Goal: Information Seeking & Learning: Learn about a topic

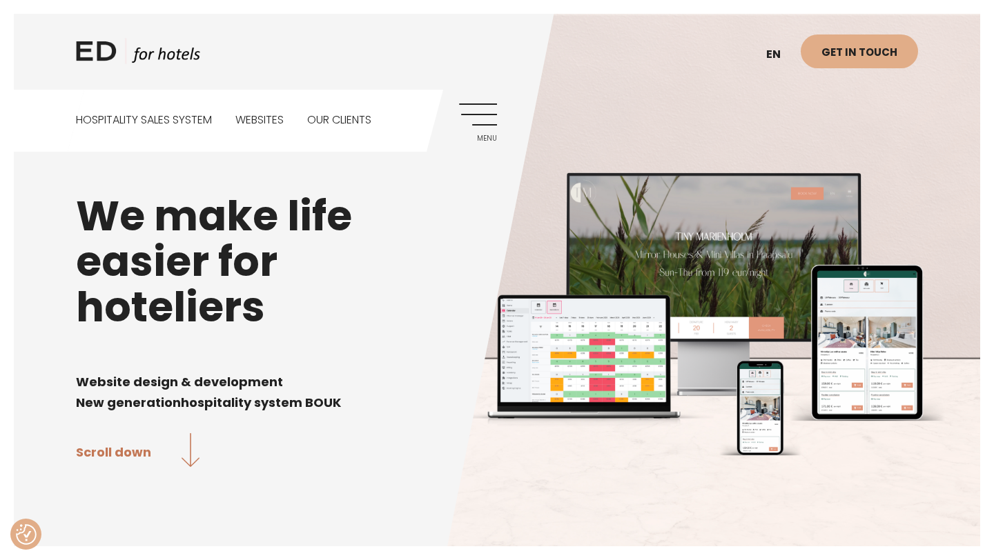
click at [779, 106] on div "ED HOTELS en ET Get in touch Hospitality sales system Websites Our clients Menu" at bounding box center [496, 76] width 869 height 152
click at [774, 90] on div "ED HOTELS en ET Get in touch Hospitality sales system Websites Our clients Menu" at bounding box center [496, 76] width 869 height 152
click at [774, 87] on link "ET" at bounding box center [779, 89] width 41 height 34
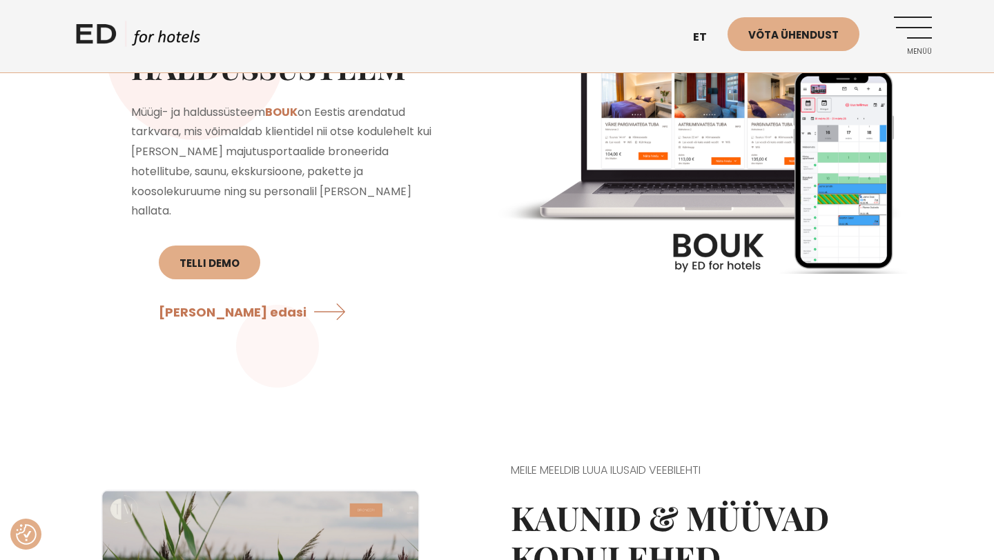
scroll to position [1207, 0]
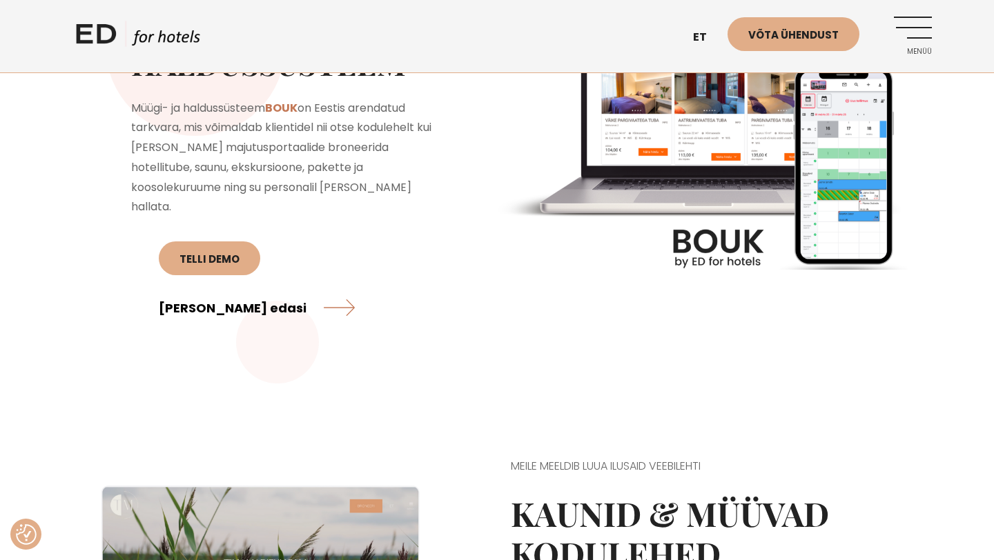
click at [348, 289] on link "Loe edasi" at bounding box center [257, 307] width 196 height 37
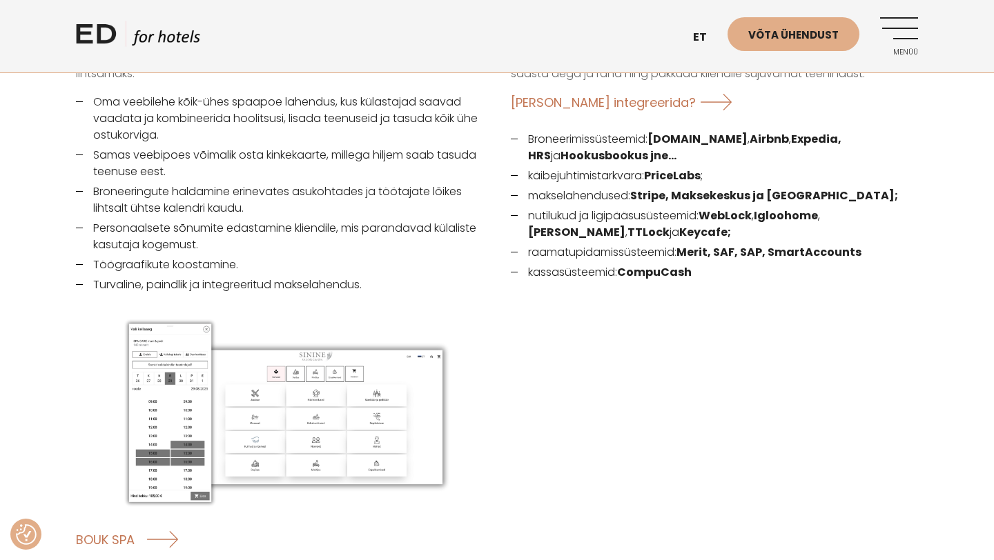
scroll to position [1973, 0]
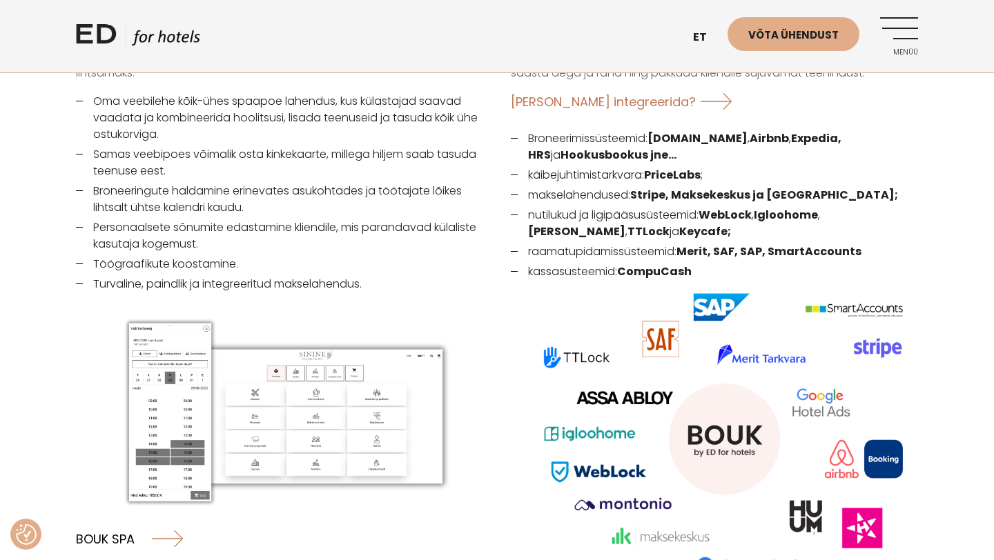
click at [125, 520] on link "BOUK SPA" at bounding box center [129, 538] width 107 height 37
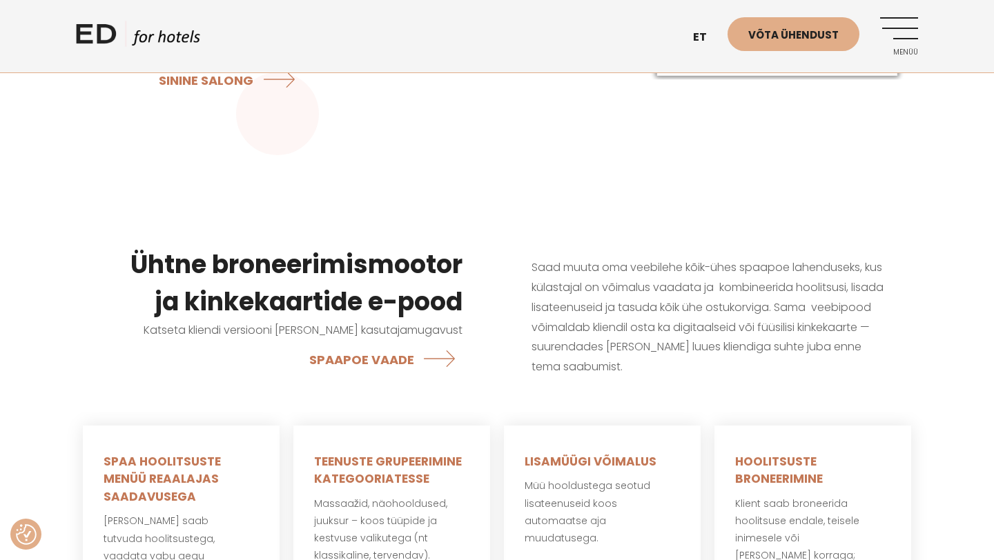
scroll to position [476, 0]
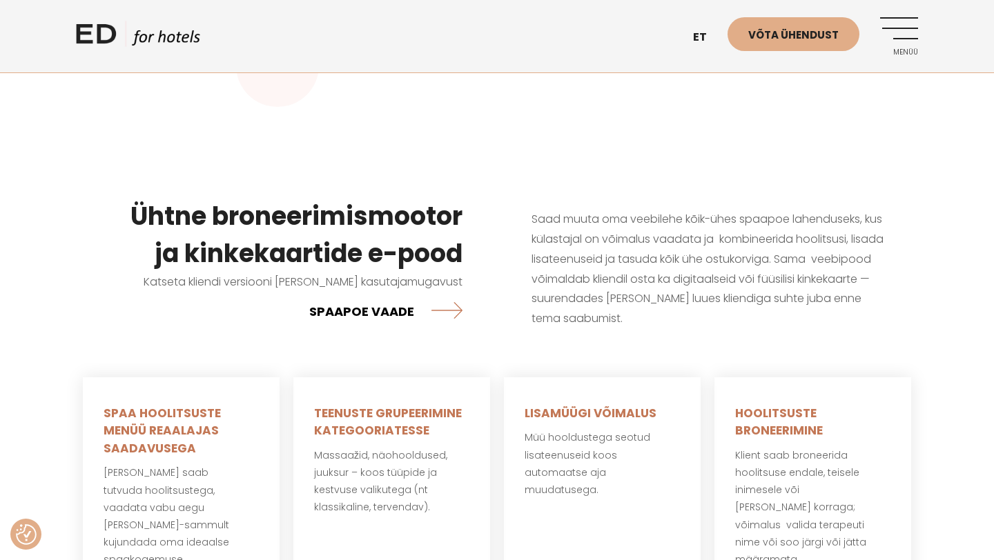
click at [346, 314] on link "SPAAPOE VAADE" at bounding box center [385, 311] width 153 height 37
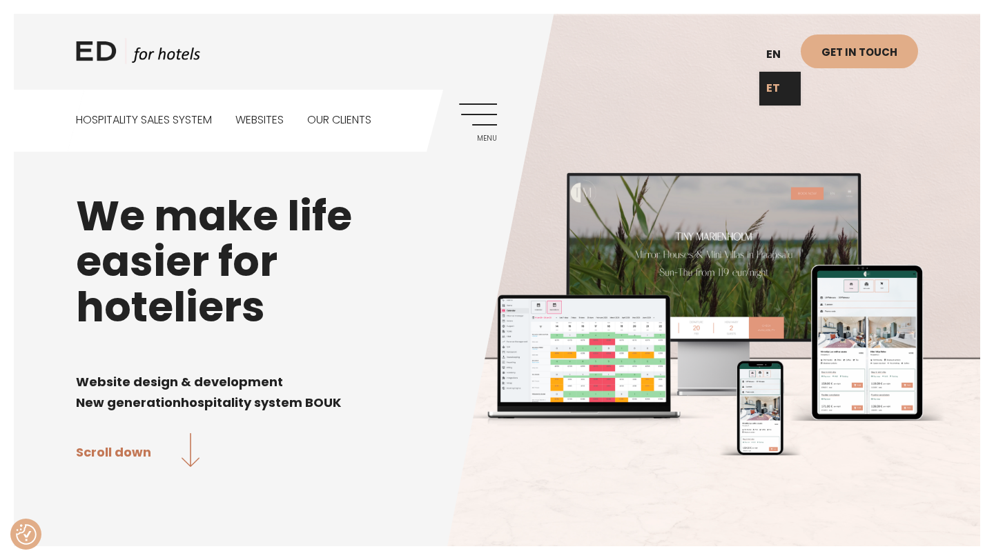
click at [775, 87] on link "ET" at bounding box center [779, 89] width 41 height 34
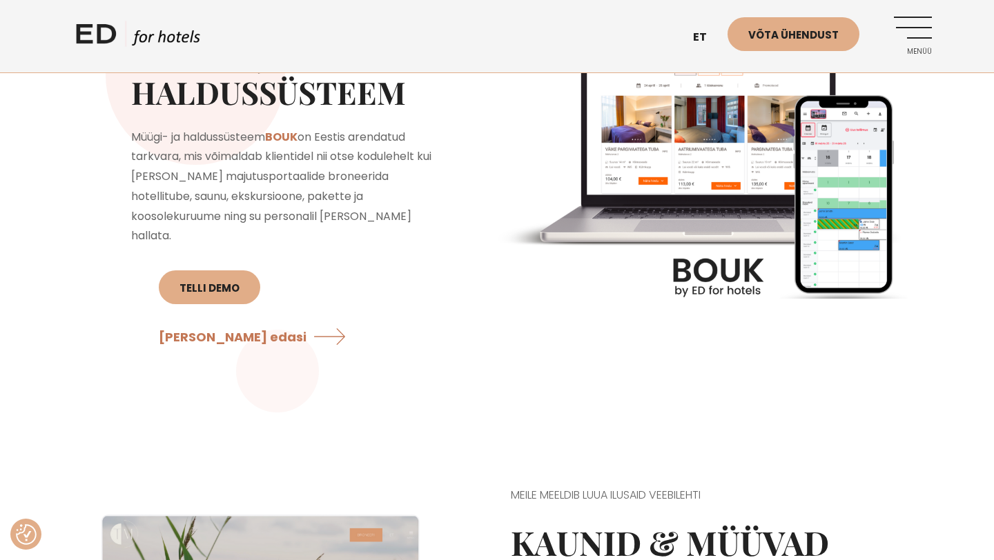
scroll to position [1145, 0]
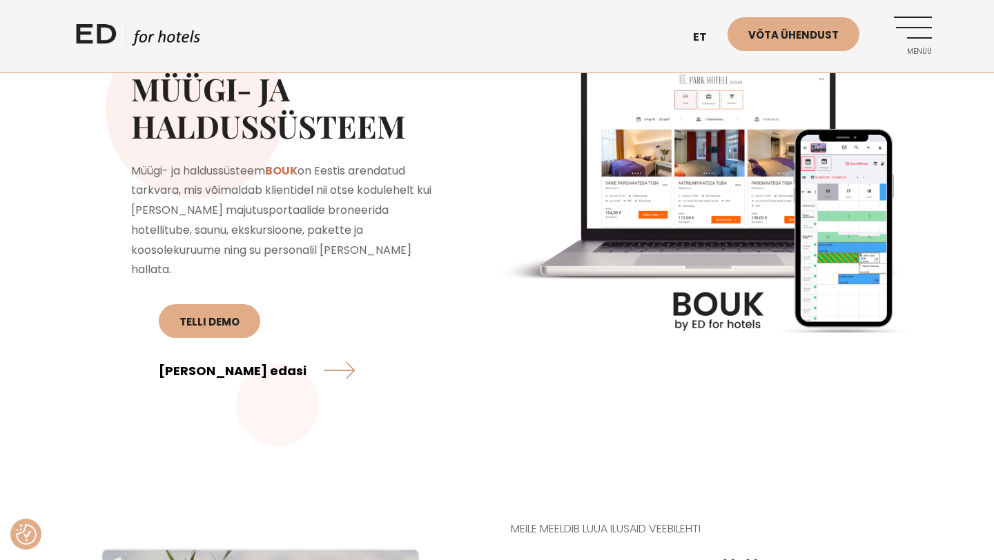
click at [340, 352] on link "Loe edasi" at bounding box center [257, 370] width 196 height 37
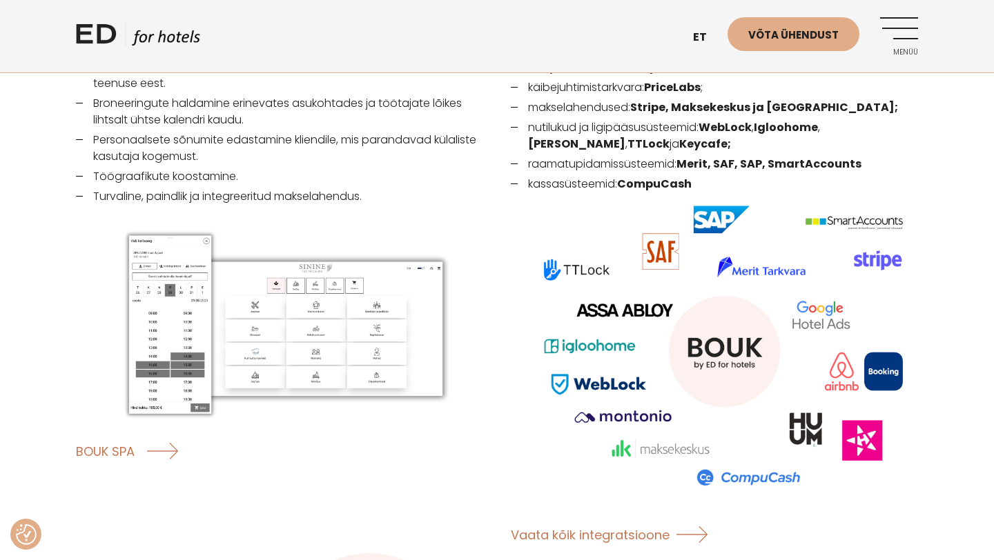
scroll to position [2063, 0]
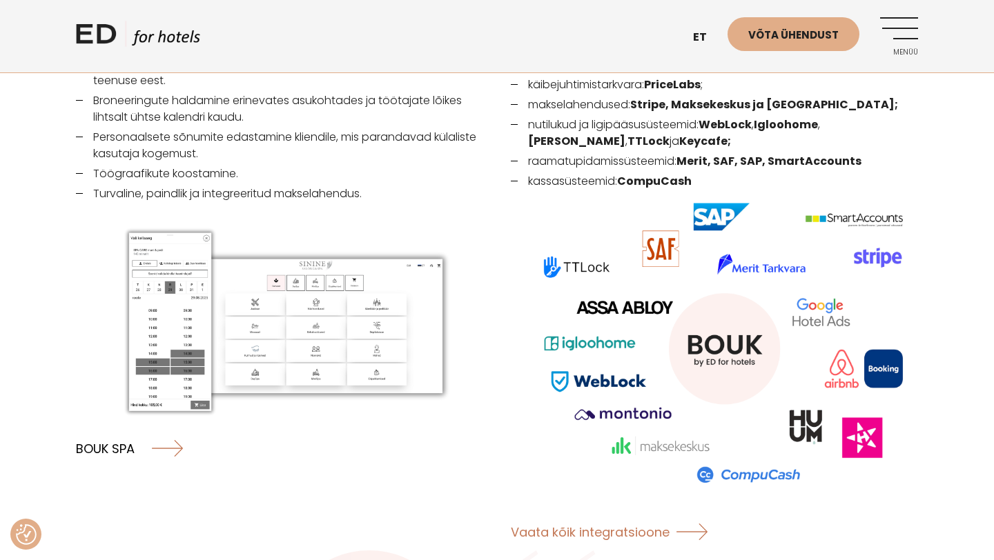
click at [115, 430] on link "BOUK SPA" at bounding box center [129, 448] width 107 height 37
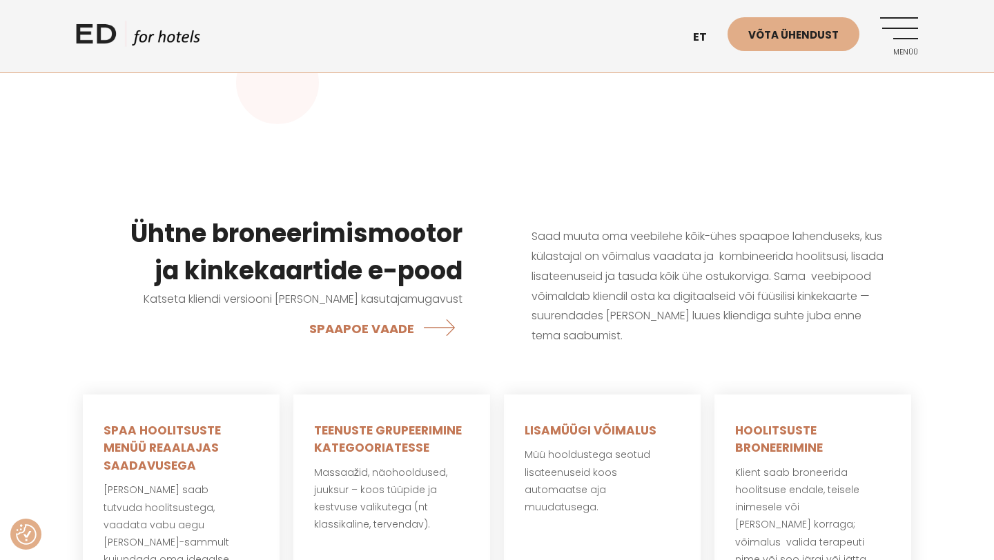
scroll to position [500, 0]
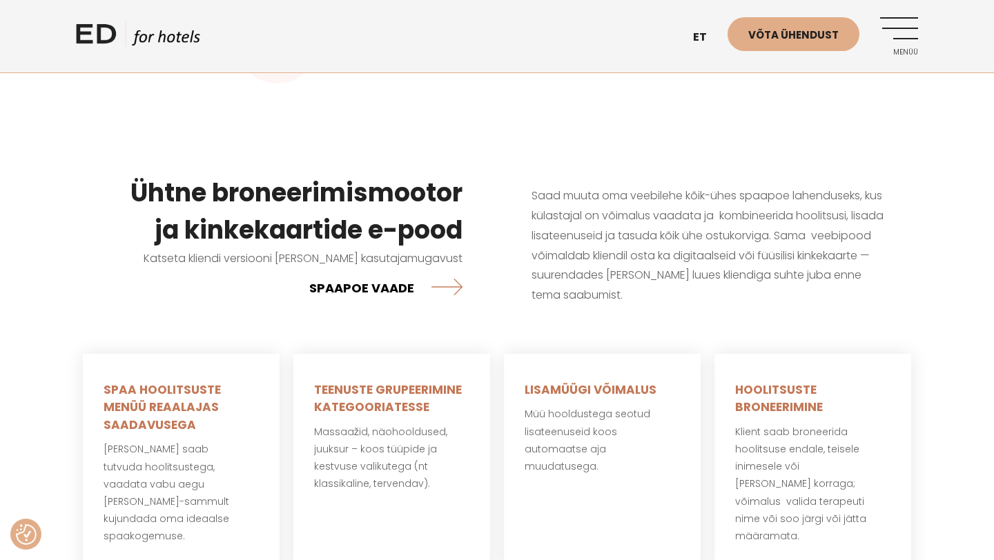
click at [391, 288] on link "SPAAPOE VAADE" at bounding box center [385, 287] width 153 height 37
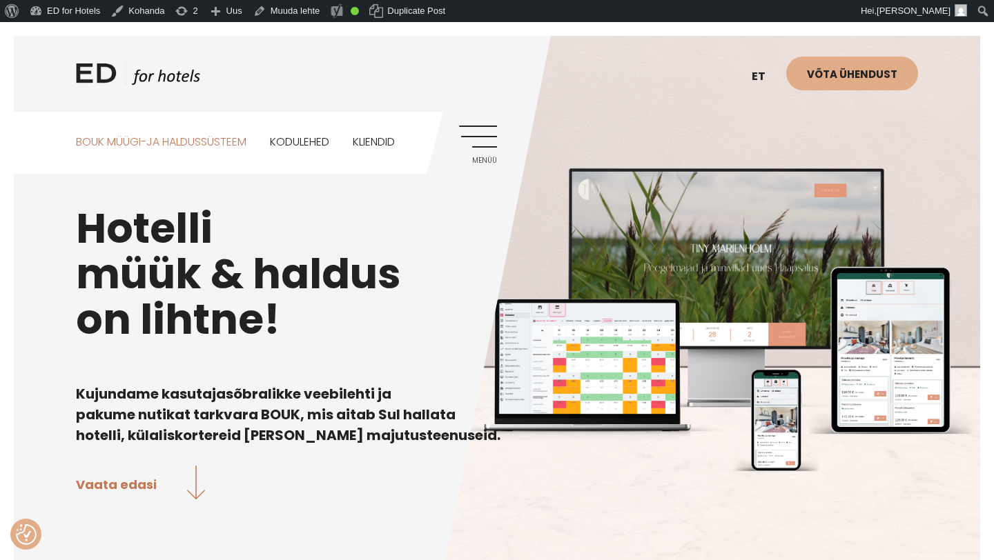
click at [214, 142] on link "BOUK MÜÜGI-JA HALDUSSÜSTEEM" at bounding box center [161, 142] width 170 height 61
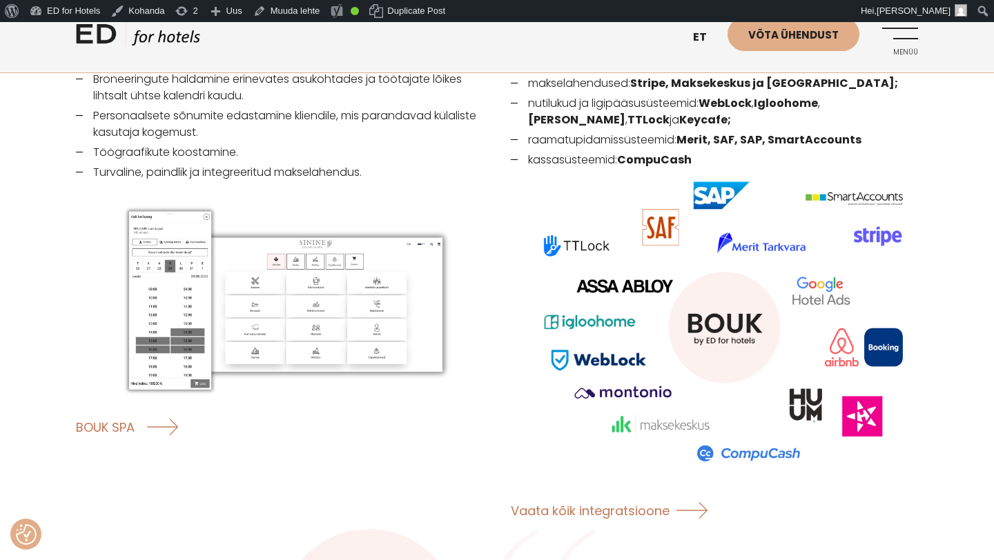
scroll to position [2148, 0]
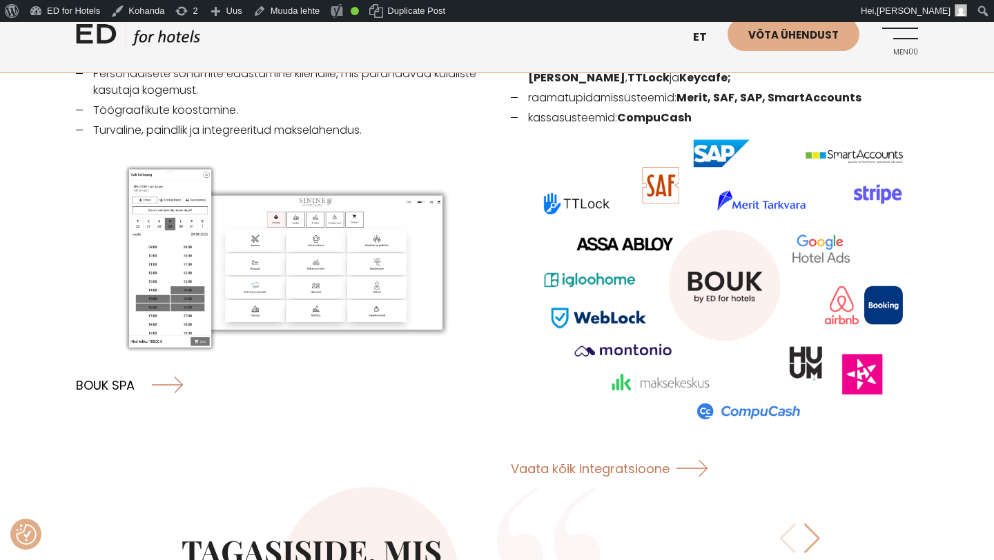
click at [116, 366] on link "BOUK SPA" at bounding box center [129, 384] width 107 height 37
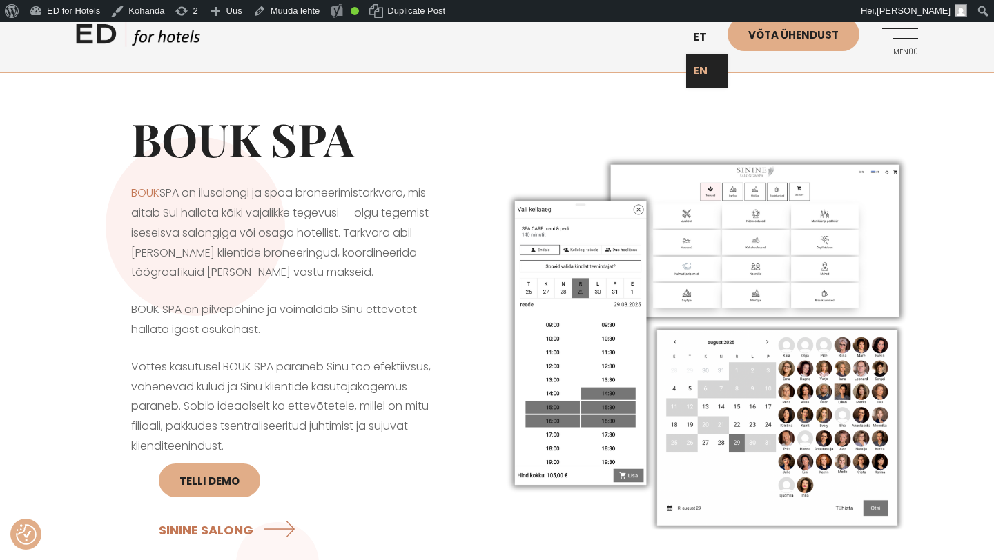
click at [700, 70] on link "EN" at bounding box center [706, 72] width 41 height 34
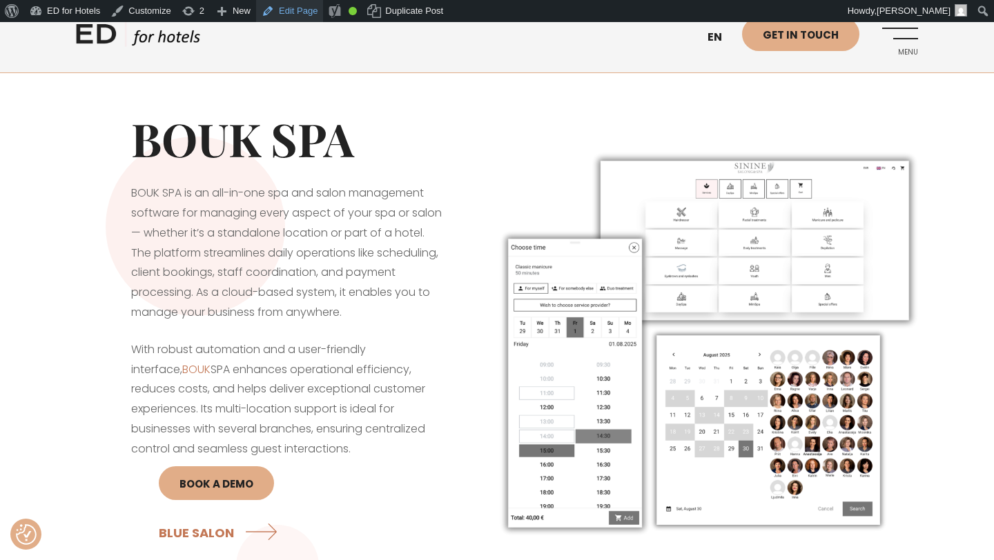
click at [308, 4] on link "Edit Page" at bounding box center [289, 11] width 67 height 22
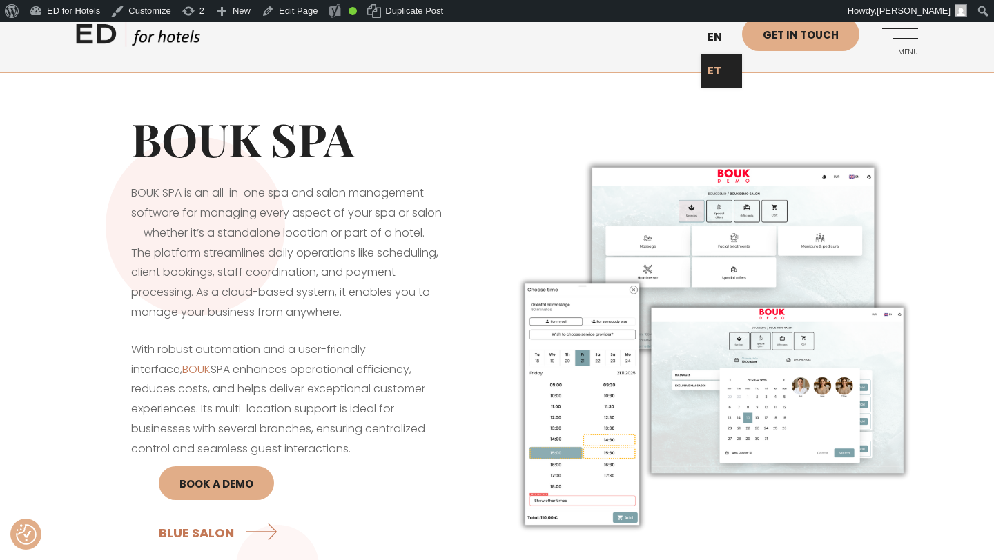
click at [720, 70] on link "ET" at bounding box center [720, 72] width 41 height 34
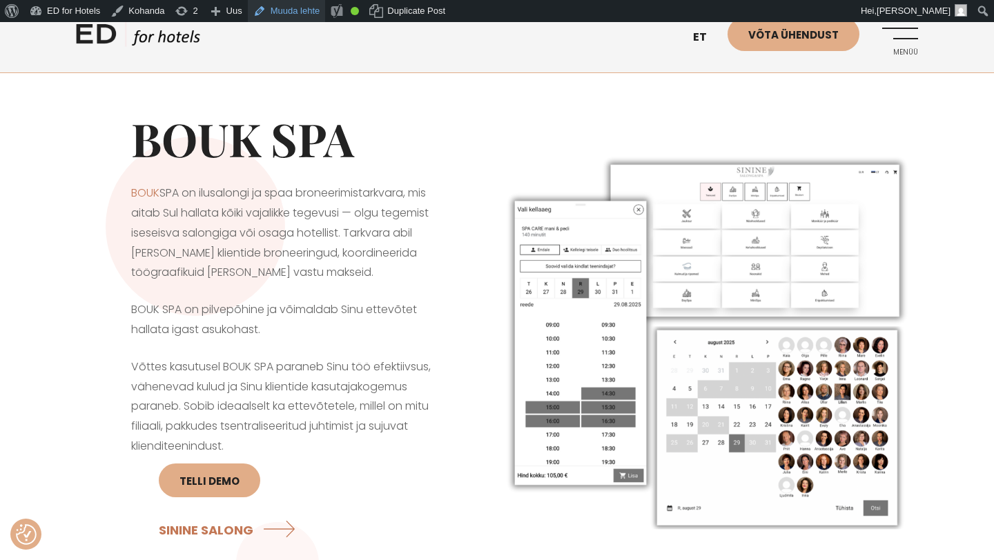
click at [303, 9] on link "Muuda lehte" at bounding box center [287, 11] width 78 height 22
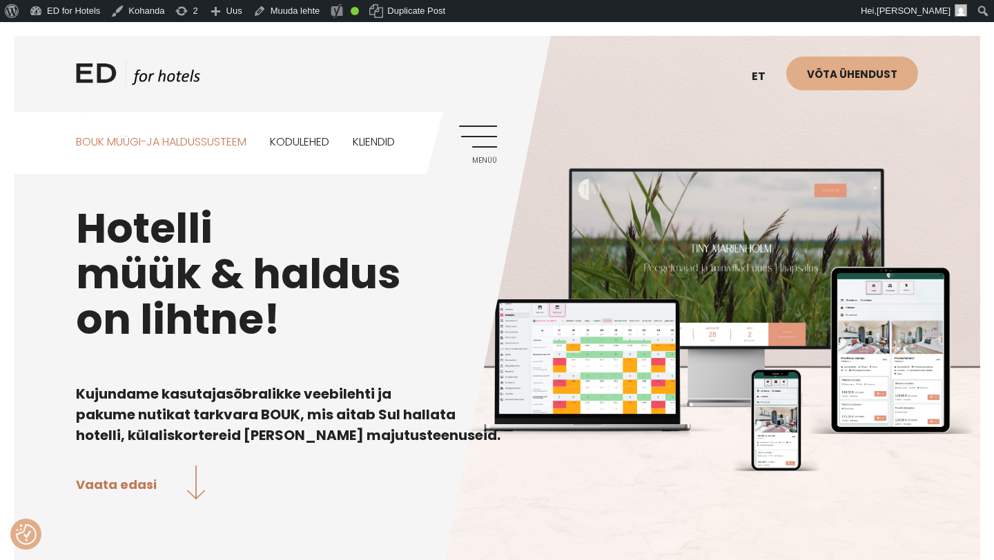
click at [232, 134] on link "BOUK MÜÜGI-JA HALDUSSÜSTEEM" at bounding box center [161, 142] width 170 height 61
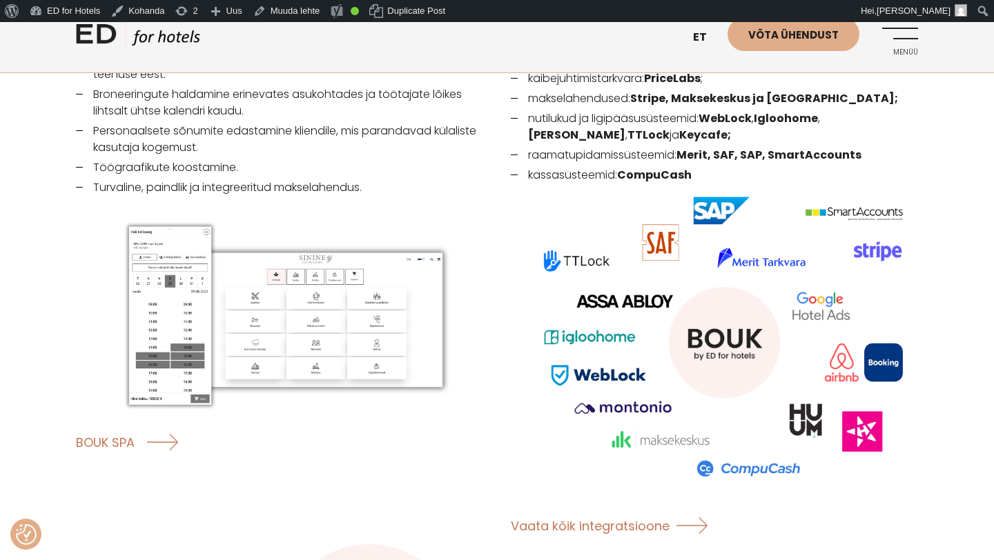
scroll to position [2113, 0]
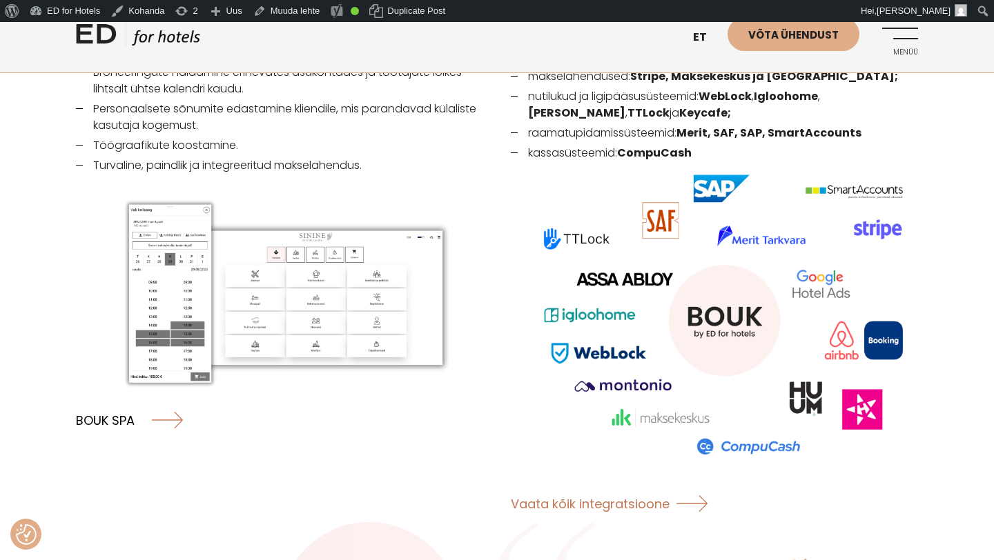
click at [109, 402] on link "BOUK SPA" at bounding box center [129, 420] width 107 height 37
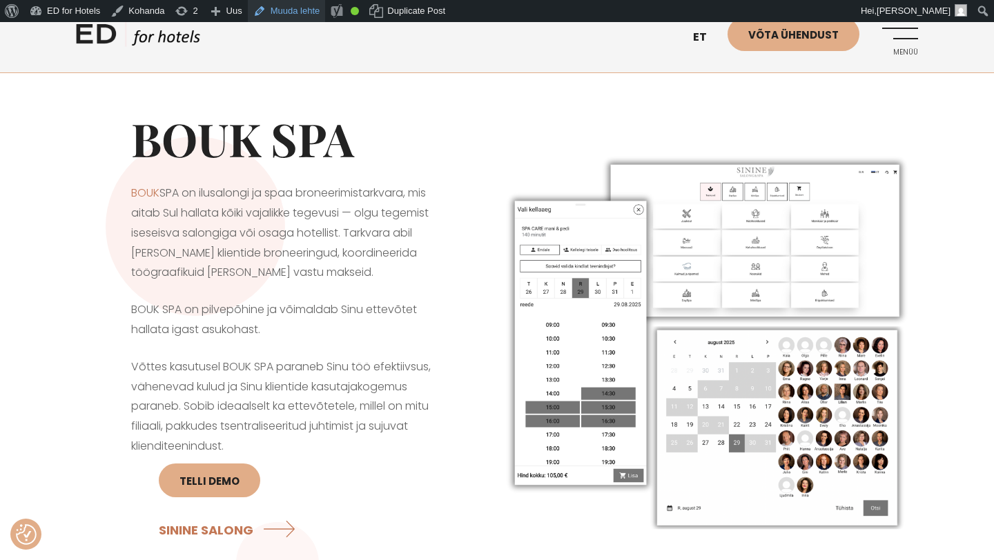
click at [298, 14] on link "Muuda lehte" at bounding box center [287, 11] width 78 height 22
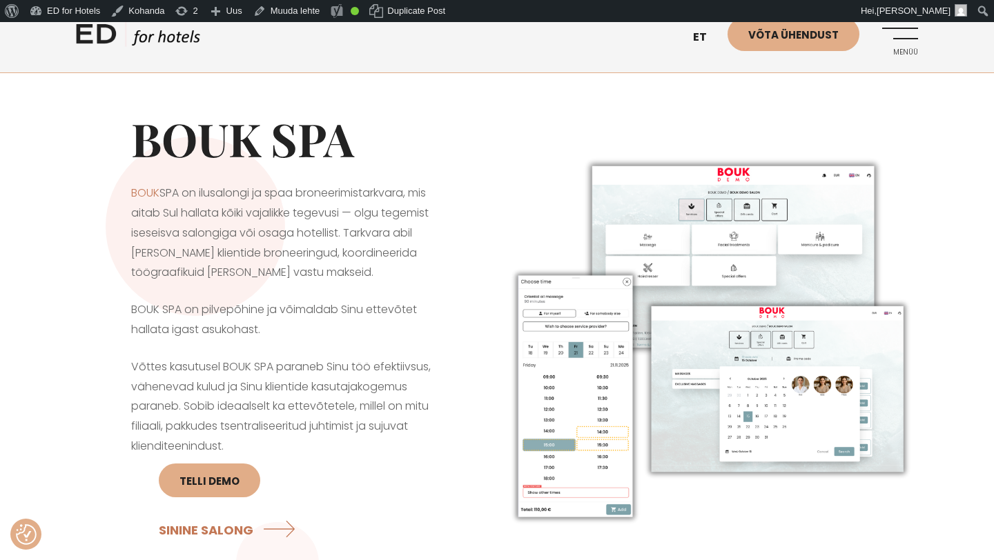
click at [162, 41] on link "ED HOTELS" at bounding box center [138, 38] width 124 height 34
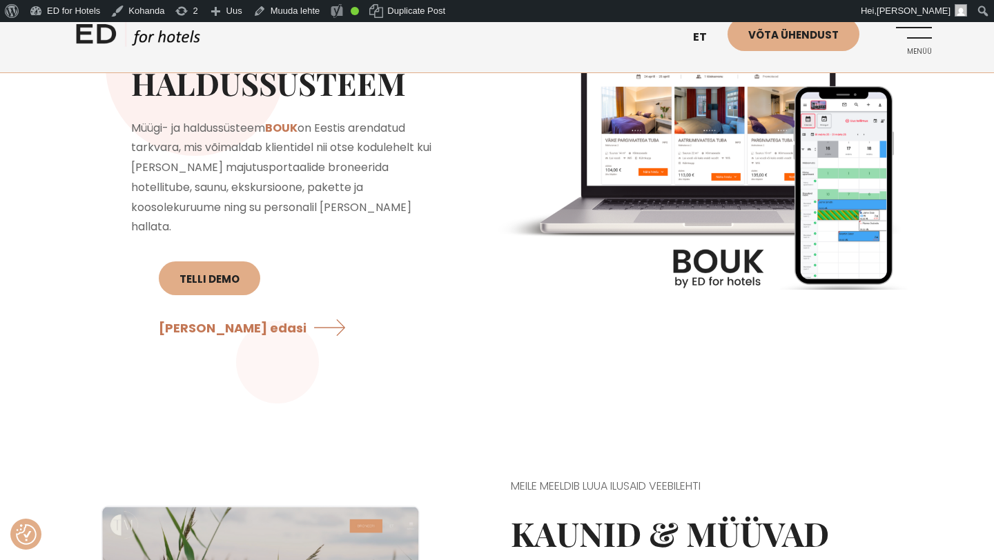
scroll to position [1194, 0]
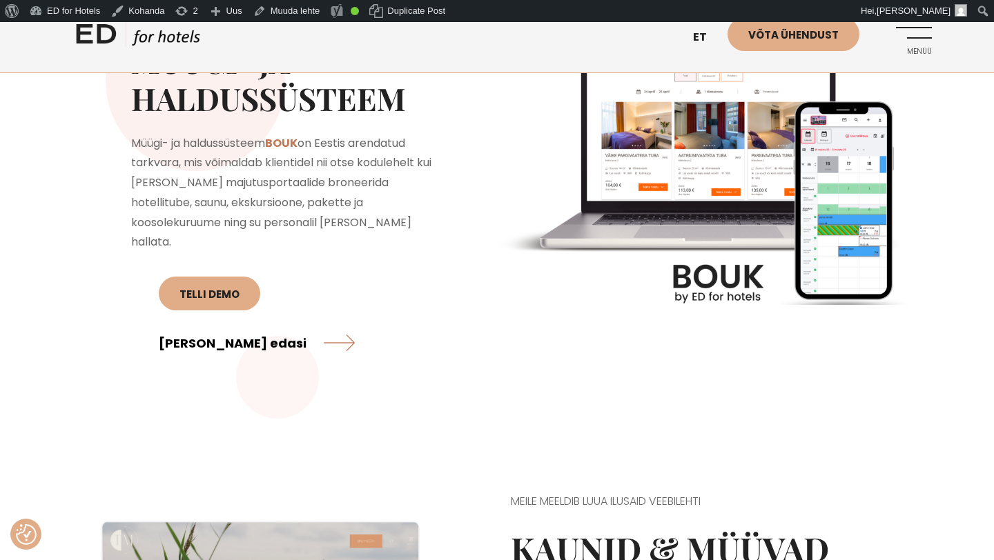
click at [346, 324] on link "[PERSON_NAME] edasi" at bounding box center [257, 342] width 196 height 37
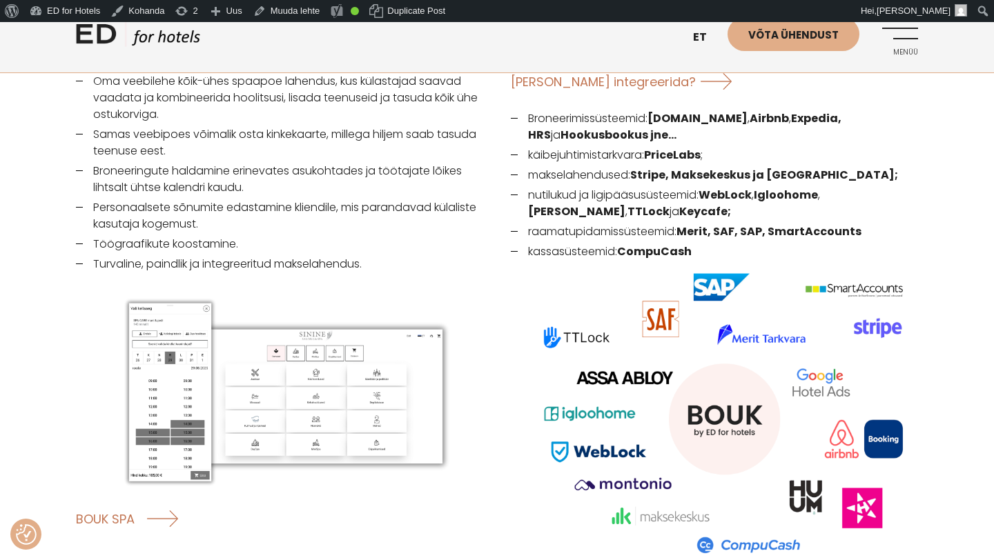
scroll to position [2016, 0]
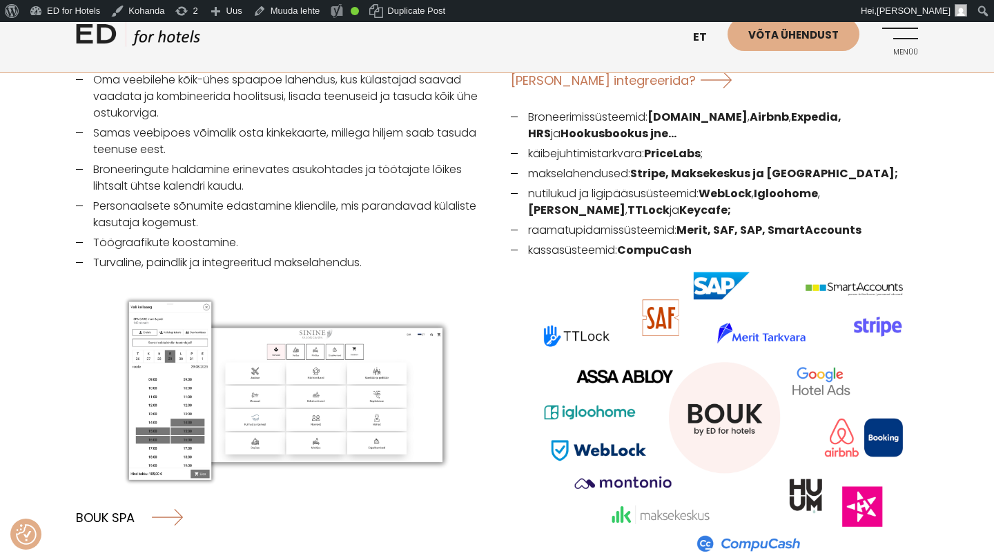
click at [126, 499] on link "BOUK SPA" at bounding box center [129, 517] width 107 height 37
